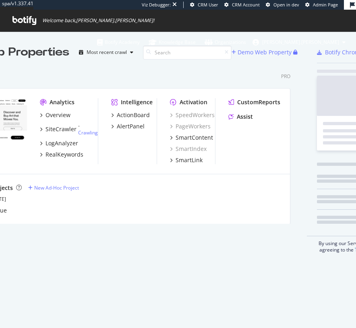
scroll to position [163, 337]
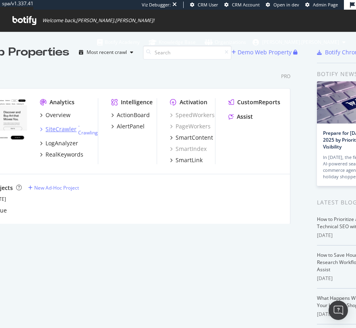
click at [60, 125] on div "SiteCrawler" at bounding box center [60, 129] width 31 height 8
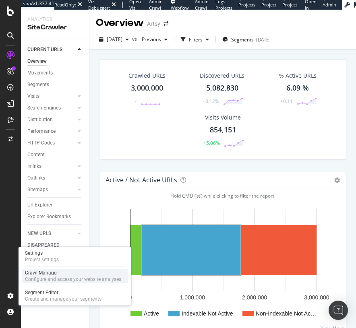
click at [65, 275] on div "Crawl Manager" at bounding box center [73, 272] width 96 height 6
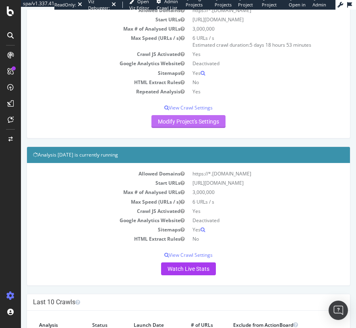
scroll to position [210, 0]
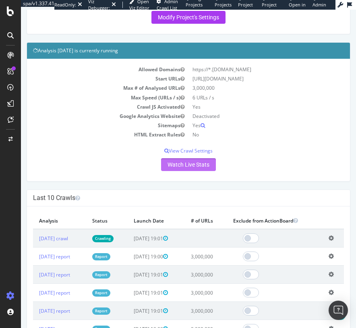
click at [191, 162] on link "Watch Live Stats" at bounding box center [188, 164] width 55 height 13
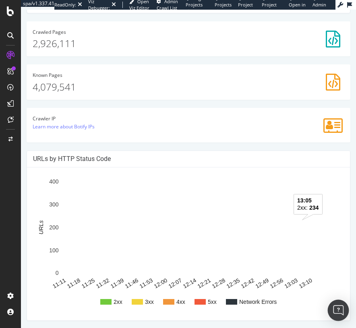
scroll to position [282, 0]
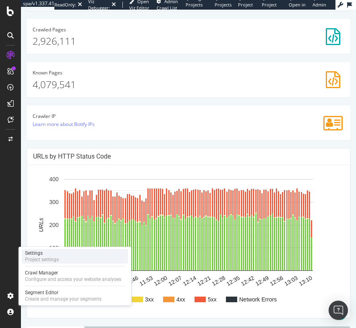
click at [44, 256] on div "Project settings" at bounding box center [42, 259] width 34 height 6
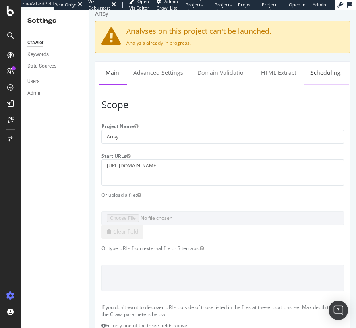
click at [309, 72] on link "Scheduling" at bounding box center [325, 73] width 42 height 22
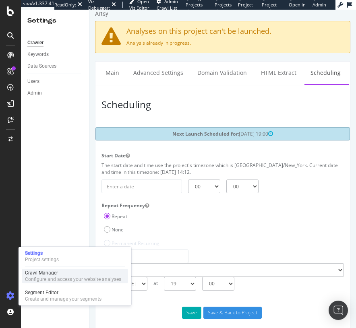
click at [38, 280] on div "Configure and access your website analyses" at bounding box center [73, 279] width 96 height 6
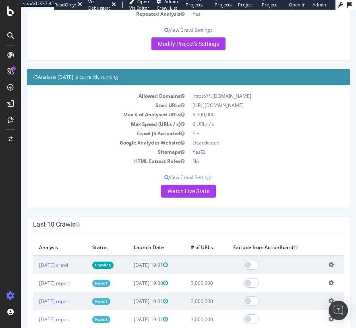
scroll to position [179, 0]
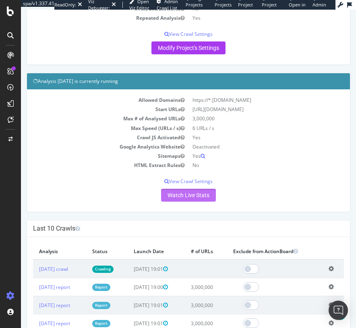
click at [185, 191] on link "Watch Live Stats" at bounding box center [188, 195] width 55 height 13
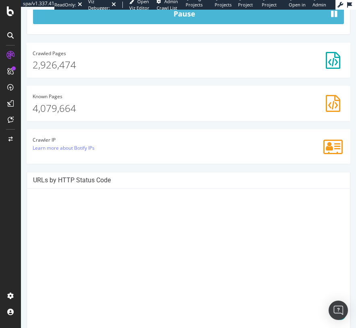
scroll to position [302, 0]
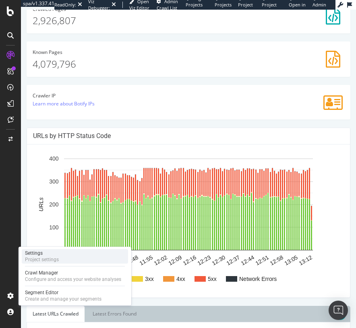
click at [41, 255] on div "Settings" at bounding box center [42, 253] width 34 height 6
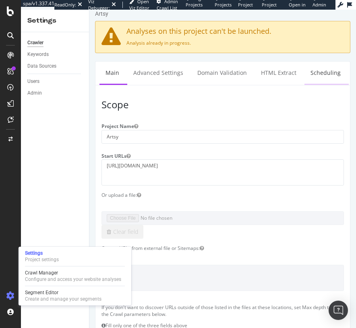
click at [306, 69] on link "Scheduling" at bounding box center [325, 73] width 42 height 22
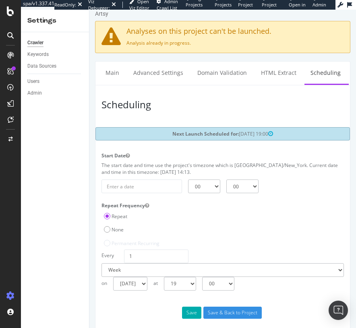
scroll to position [11, 0]
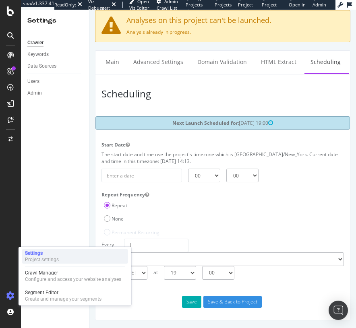
click at [59, 259] on div "Settings Project settings" at bounding box center [75, 256] width 106 height 14
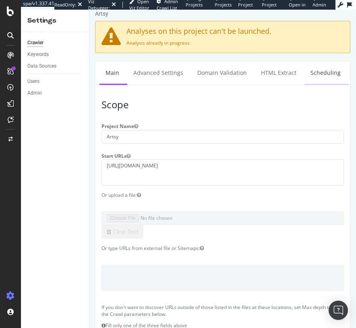
click at [329, 64] on link "Scheduling" at bounding box center [325, 73] width 42 height 22
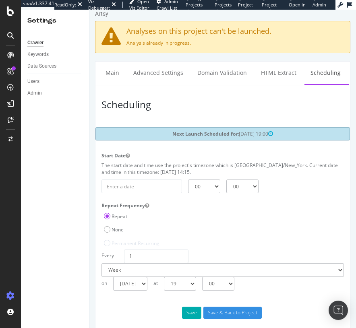
scroll to position [11, 0]
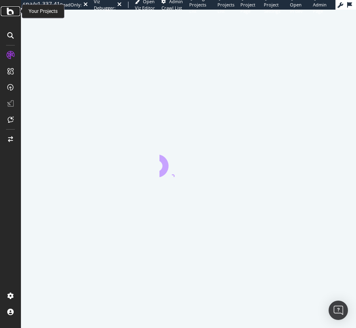
click at [10, 10] on icon at bounding box center [10, 11] width 7 height 10
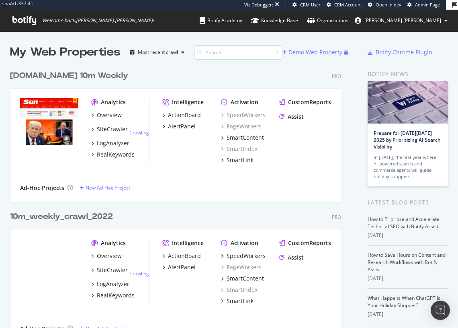
click at [215, 51] on input at bounding box center [238, 52] width 88 height 14
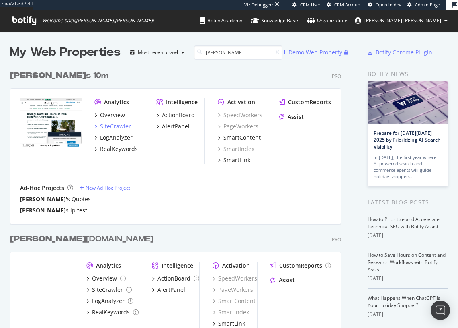
type input "barron"
click at [128, 124] on div "SiteCrawler" at bounding box center [115, 126] width 31 height 8
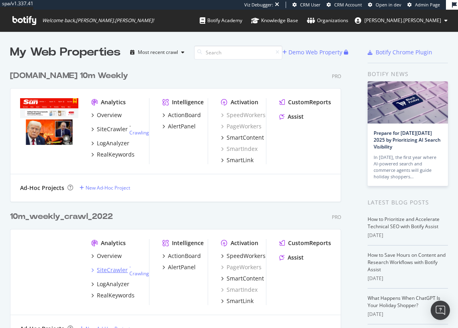
click at [107, 271] on div "SiteCrawler" at bounding box center [112, 270] width 31 height 8
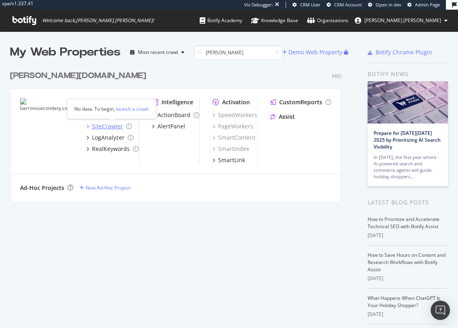
type input "barron"
click at [115, 125] on div "SiteCrawler" at bounding box center [107, 126] width 31 height 8
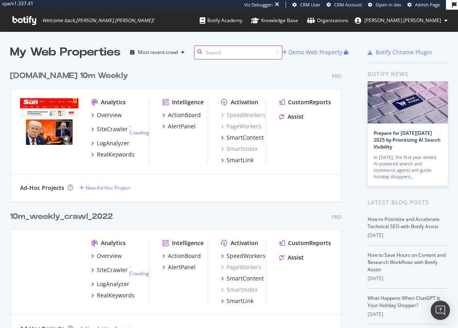
click at [225, 51] on input at bounding box center [238, 52] width 88 height 14
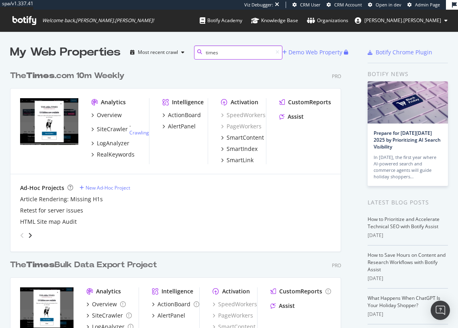
scroll to position [330, 337]
type input "times"
click at [111, 127] on div "SiteCrawler" at bounding box center [112, 129] width 31 height 8
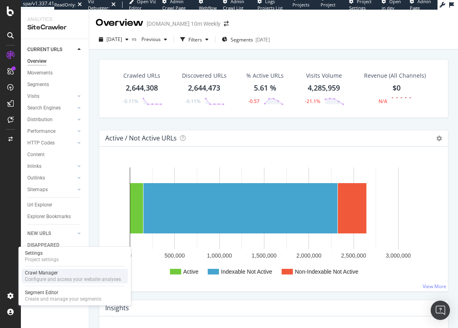
click at [75, 270] on div "Crawl Manager" at bounding box center [73, 272] width 96 height 6
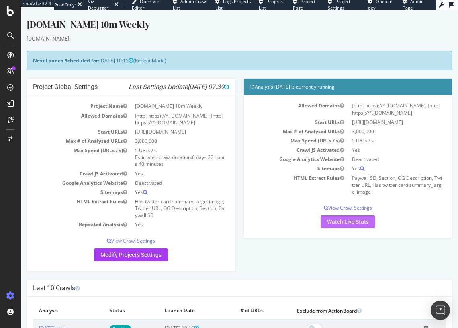
click at [354, 218] on link "Watch Live Stats" at bounding box center [348, 221] width 55 height 13
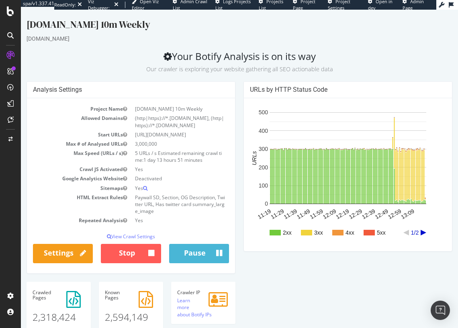
click at [423, 232] on icon "A chart." at bounding box center [424, 233] width 6 height 6
click at [408, 233] on icon "A chart." at bounding box center [407, 233] width 6 height 6
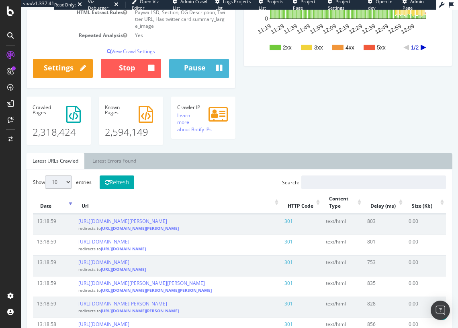
scroll to position [210, 0]
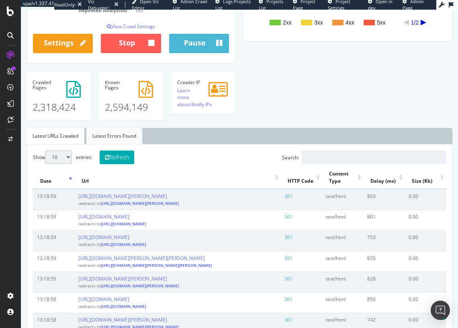
click at [122, 135] on link "Latest Errors Found" at bounding box center [114, 136] width 56 height 16
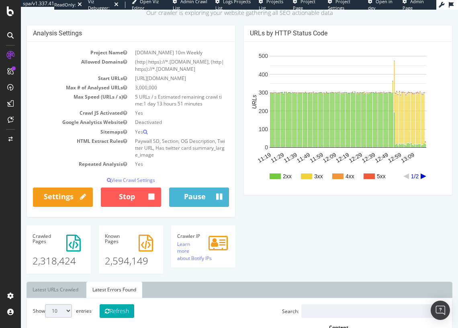
scroll to position [0, 0]
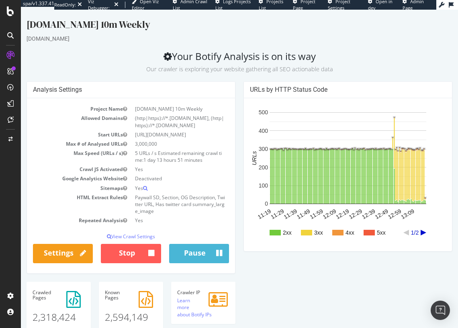
click at [372, 232] on rect "A chart." at bounding box center [369, 233] width 11 height 6
click at [385, 235] on text "5xx" at bounding box center [381, 232] width 9 height 6
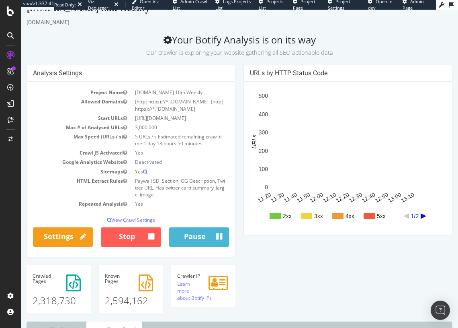
scroll to position [19, 0]
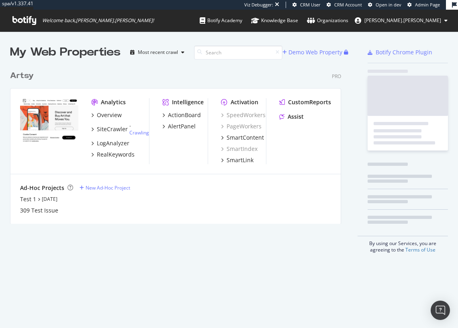
scroll to position [163, 337]
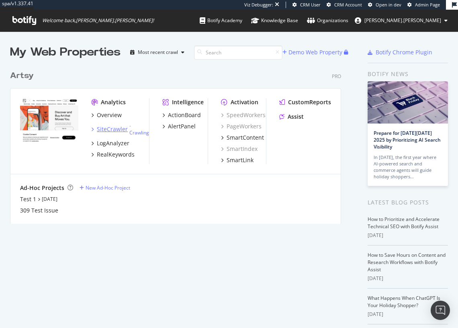
click at [102, 130] on div "SiteCrawler" at bounding box center [112, 129] width 31 height 8
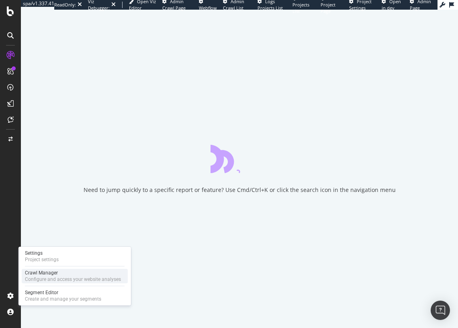
click at [47, 273] on div "Crawl Manager" at bounding box center [73, 272] width 96 height 6
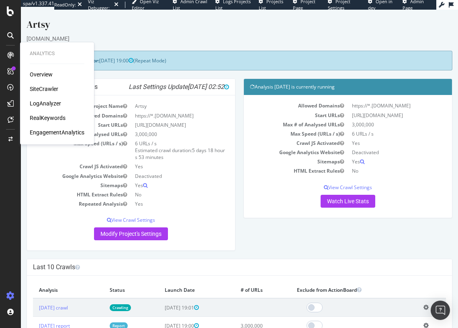
click at [250, 216] on div "Allowed Domains https://*.[DOMAIN_NAME] Start URLs [URL][DOMAIN_NAME] Max # of …" at bounding box center [348, 156] width 208 height 122
click at [138, 39] on div "[DOMAIN_NAME]" at bounding box center [240, 39] width 426 height 8
click at [341, 207] on link "Watch Live Stats" at bounding box center [348, 201] width 55 height 13
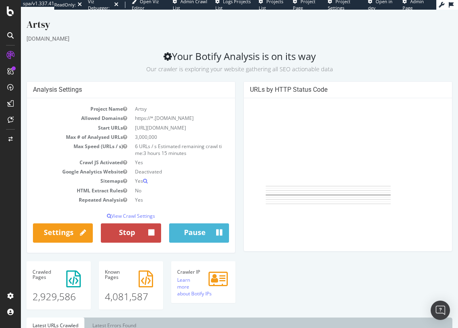
click at [154, 229] on icon "button" at bounding box center [151, 233] width 6 height 10
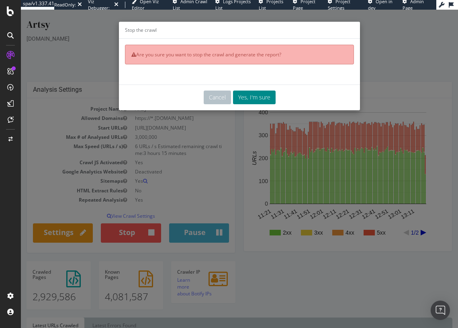
click at [257, 99] on button "Yes, I'm sure" at bounding box center [254, 97] width 43 height 14
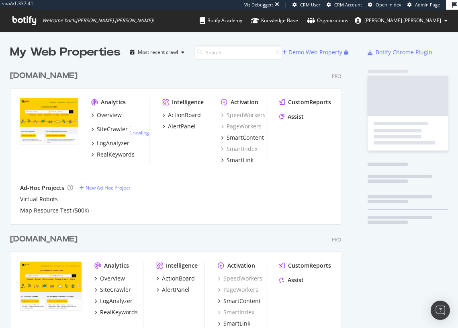
scroll to position [304, 337]
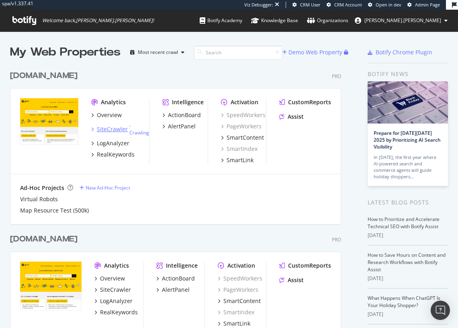
click at [119, 133] on div "SiteCrawler" at bounding box center [112, 129] width 31 height 8
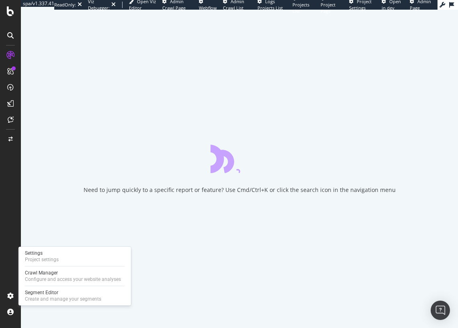
click at [47, 287] on div "Settings Project settings Crawl Manager Configure and access your website analy…" at bounding box center [74, 276] width 113 height 59
click at [48, 277] on div "Configure and access your website analyses" at bounding box center [73, 279] width 96 height 6
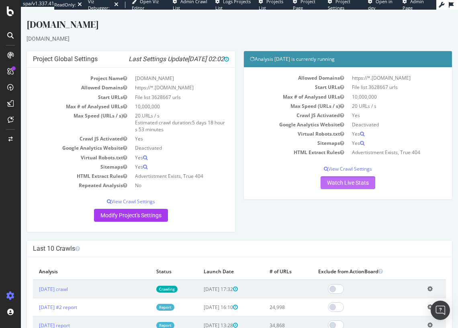
click at [337, 184] on link "Watch Live Stats" at bounding box center [348, 182] width 55 height 13
